Goal: Find specific page/section: Find specific page/section

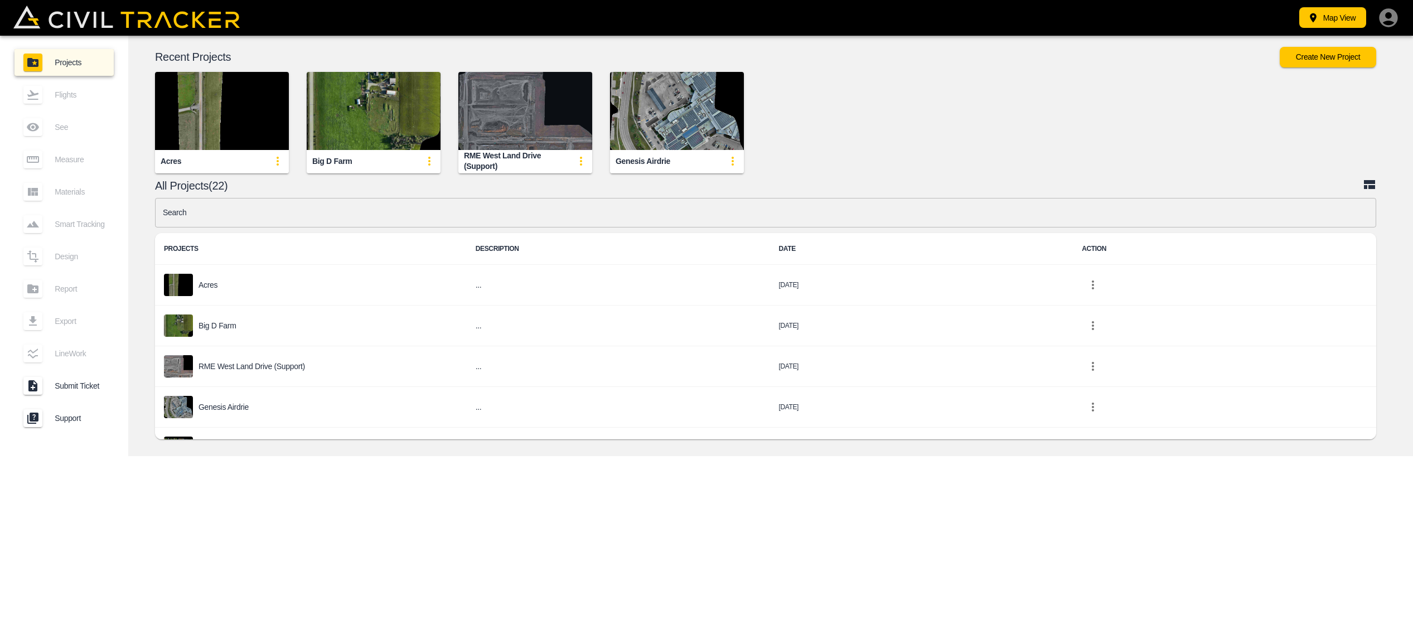
click at [535, 106] on img "button" at bounding box center [525, 111] width 134 height 78
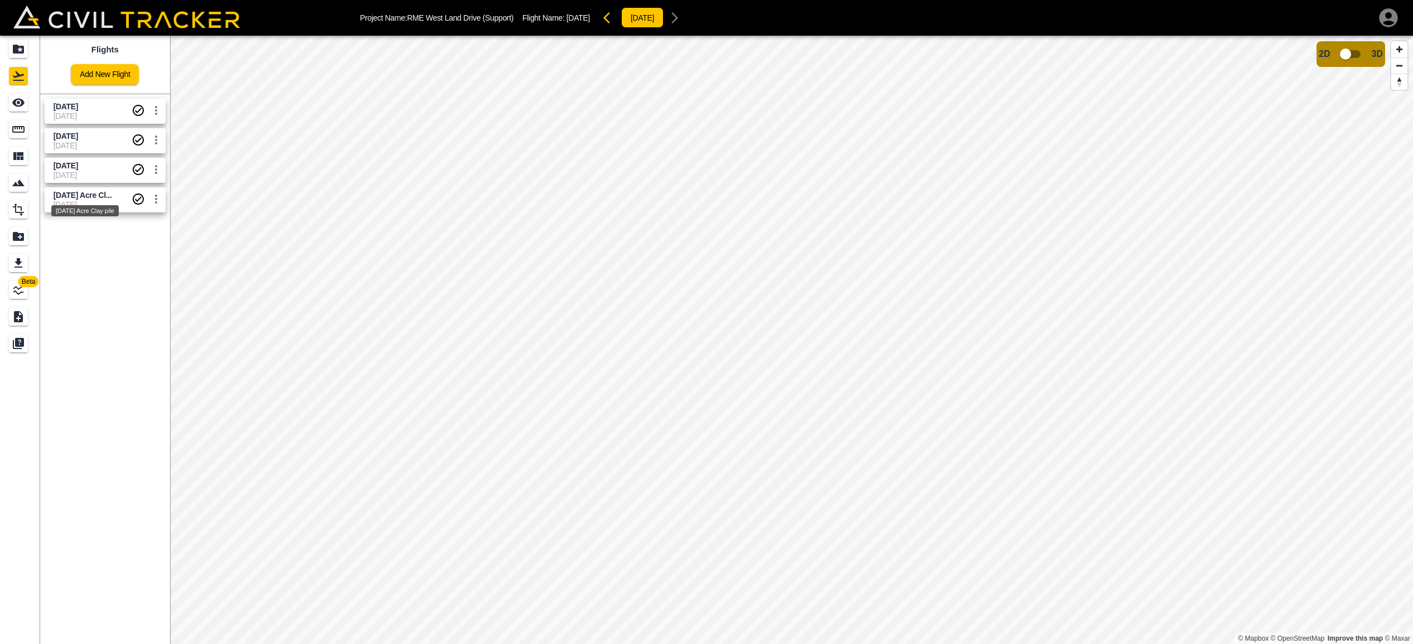
click at [107, 196] on span "[DATE] Acre Cl..." at bounding box center [83, 195] width 59 height 9
click at [109, 133] on span "[DATE]" at bounding box center [93, 136] width 78 height 11
click at [78, 104] on span "[DATE]" at bounding box center [66, 106] width 25 height 9
click at [103, 132] on span "[DATE]" at bounding box center [93, 136] width 78 height 11
